Goal: Navigation & Orientation: Find specific page/section

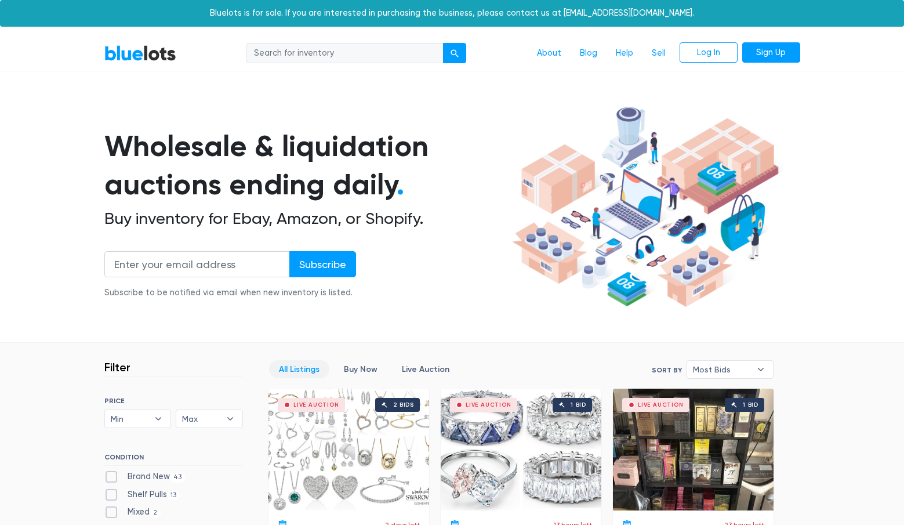
scroll to position [263, 0]
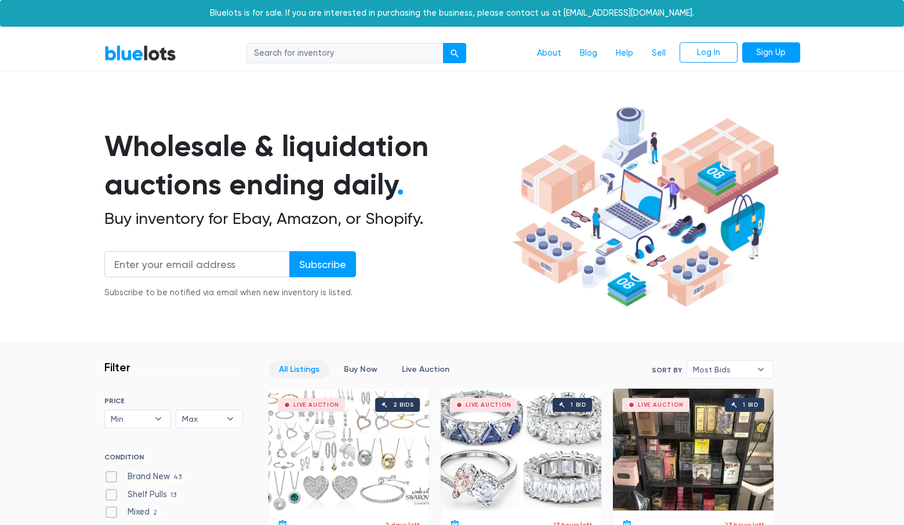
scroll to position [263, 0]
